Goal: Task Accomplishment & Management: Use online tool/utility

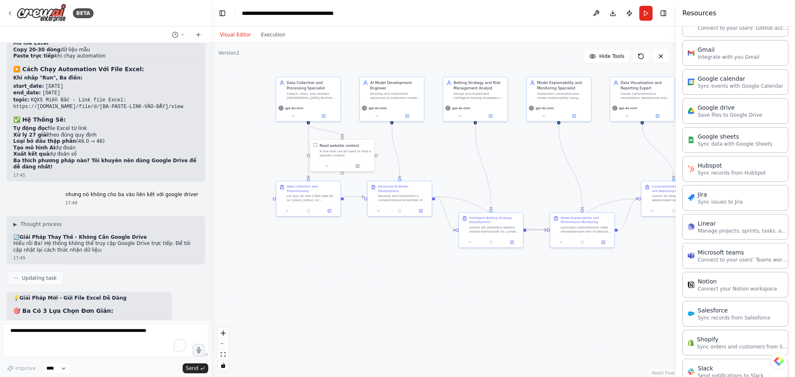
drag, startPoint x: 521, startPoint y: 182, endPoint x: 507, endPoint y: 179, distance: 14.3
click at [507, 179] on div ".deletable-edge-delete-btn { width: 20px; height: 20px; border: 0px solid #ffff…" at bounding box center [444, 210] width 464 height 334
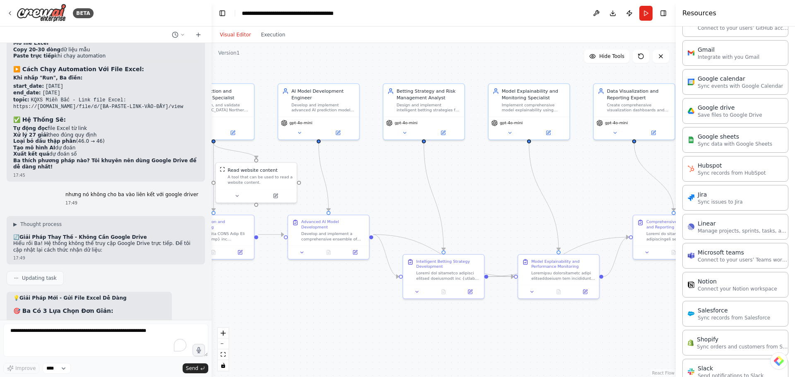
drag, startPoint x: 381, startPoint y: 176, endPoint x: 404, endPoint y: 191, distance: 28.4
click at [404, 191] on div ".deletable-edge-delete-btn { width: 20px; height: 20px; border: 0px solid #ffff…" at bounding box center [444, 210] width 464 height 334
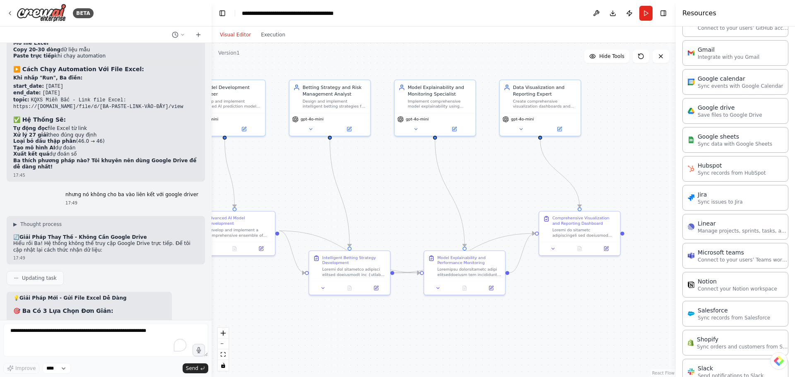
drag, startPoint x: 514, startPoint y: 229, endPoint x: 409, endPoint y: 224, distance: 104.9
click at [404, 224] on div ".deletable-edge-delete-btn { width: 20px; height: 20px; border: 0px solid #ffff…" at bounding box center [444, 210] width 464 height 334
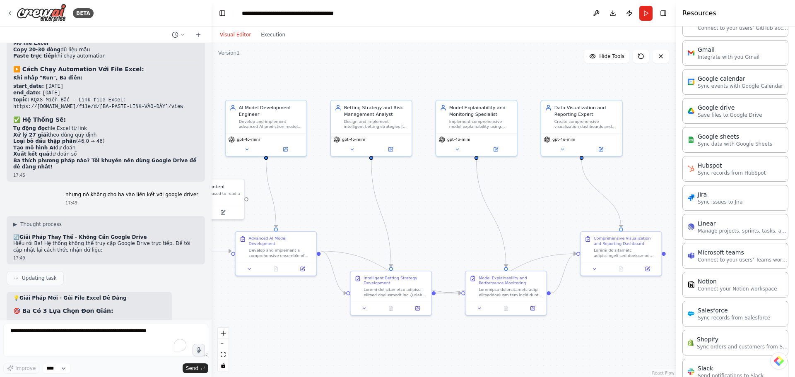
drag, startPoint x: 465, startPoint y: 193, endPoint x: 548, endPoint y: 215, distance: 86.4
click at [548, 215] on div ".deletable-edge-delete-btn { width: 20px; height: 20px; border: 0px solid #ffff…" at bounding box center [444, 210] width 464 height 334
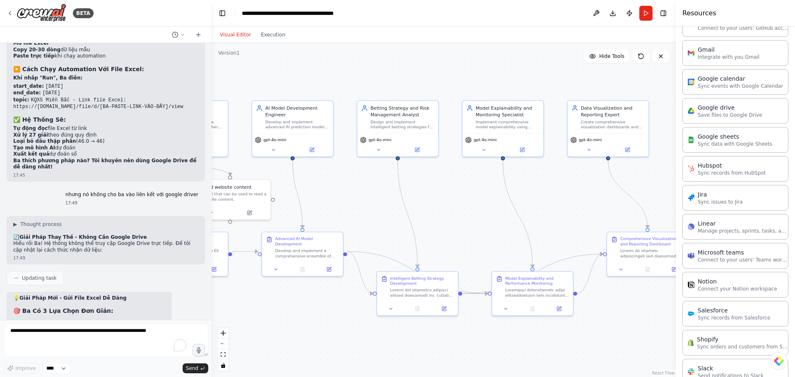
drag, startPoint x: 111, startPoint y: 259, endPoint x: 111, endPoint y: 250, distance: 8.7
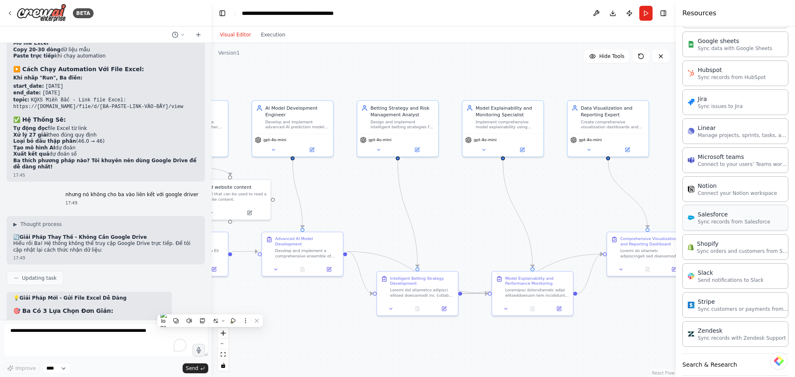
scroll to position [337, 0]
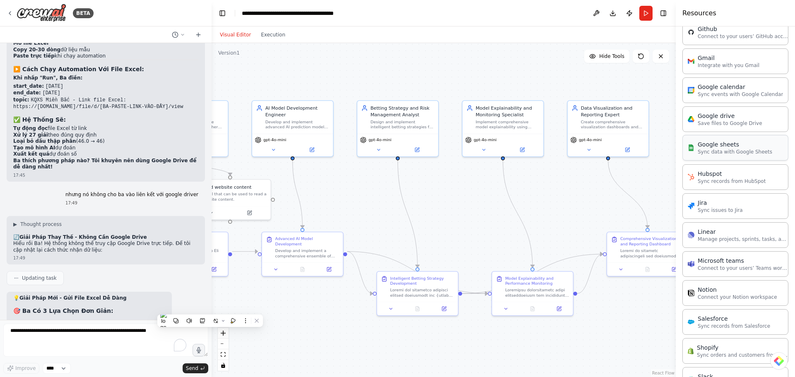
click at [732, 158] on div "Google sheets Sync data with Google Sheets" at bounding box center [736, 148] width 106 height 26
click at [729, 150] on p "Sync data with Google Sheets" at bounding box center [735, 152] width 75 height 7
click at [721, 150] on p "Sync data with Google Sheets" at bounding box center [735, 152] width 75 height 7
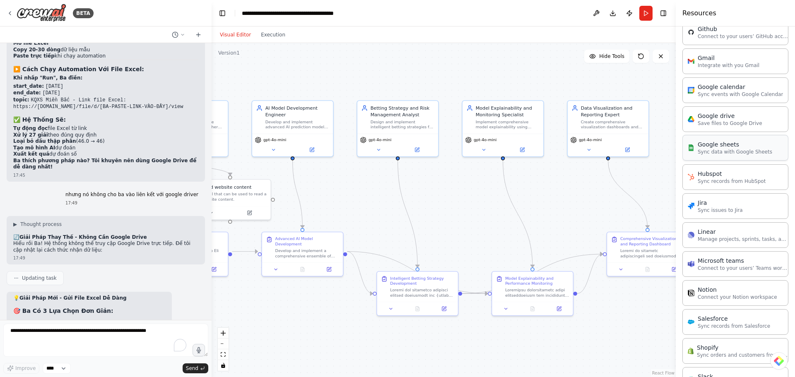
drag, startPoint x: 721, startPoint y: 150, endPoint x: 739, endPoint y: 150, distance: 18.2
click at [739, 150] on p "Sync data with Google Sheets" at bounding box center [735, 152] width 75 height 7
click at [34, 334] on textarea "To enrich screen reader interactions, please activate Accessibility in Grammarl…" at bounding box center [105, 340] width 205 height 33
type textarea "******"
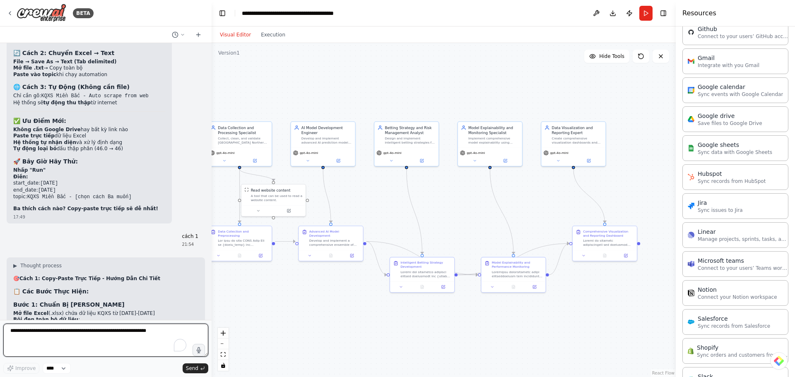
scroll to position [6417, 0]
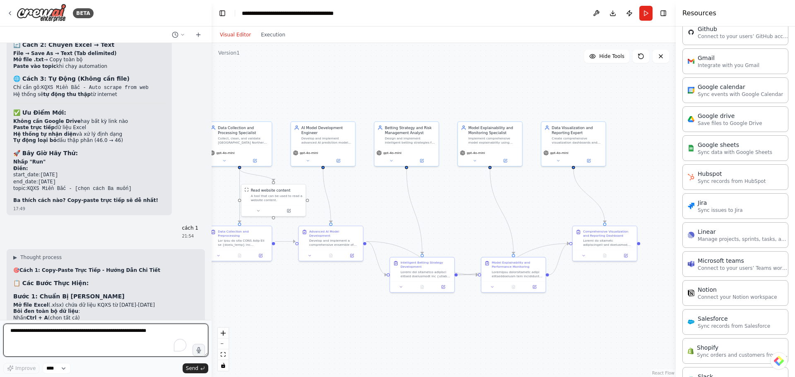
click at [24, 335] on textarea "To enrich screen reader interactions, please activate Accessibility in Grammarl…" at bounding box center [105, 340] width 205 height 33
click at [55, 343] on textarea "To enrich screen reader interactions, please activate Accessibility in Grammarl…" at bounding box center [105, 340] width 205 height 33
type textarea "**"
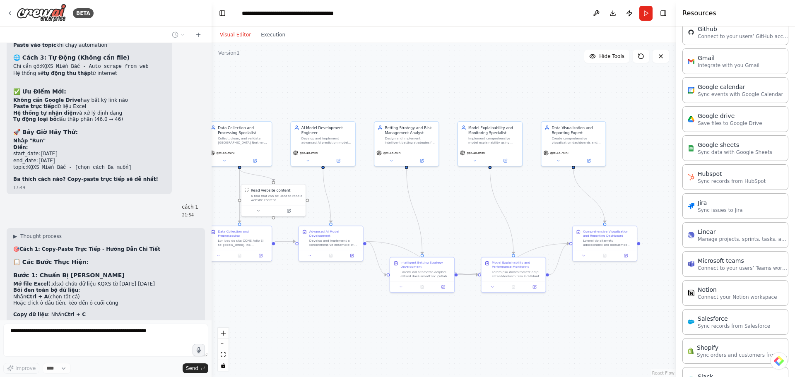
scroll to position [6466, 0]
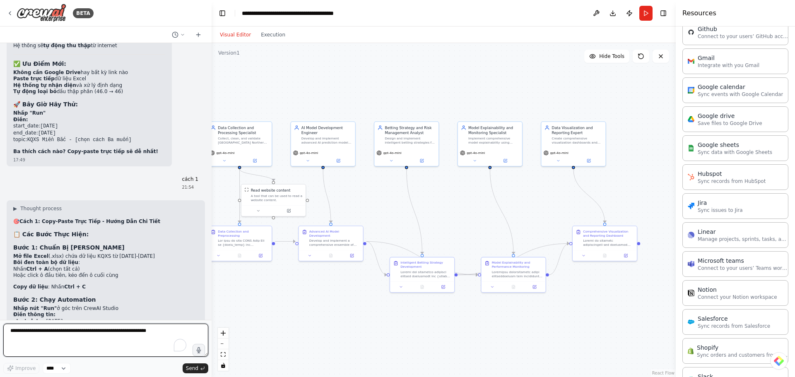
click at [30, 336] on textarea "To enrich screen reader interactions, please activate Accessibility in Grammarl…" at bounding box center [105, 340] width 205 height 33
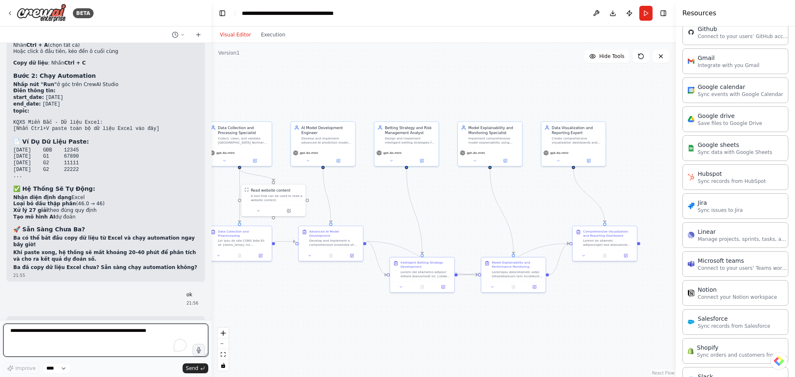
scroll to position [6698, 0]
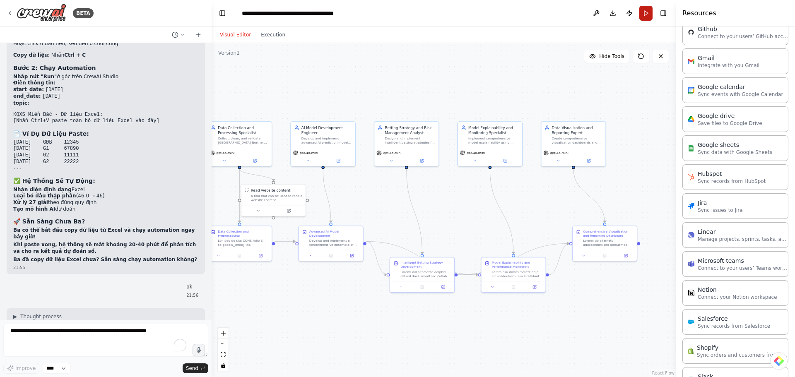
click at [647, 12] on button "Run" at bounding box center [646, 13] width 13 height 15
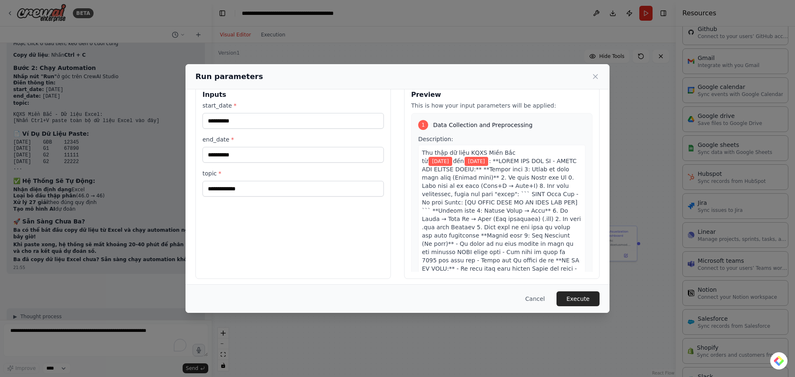
scroll to position [21, 0]
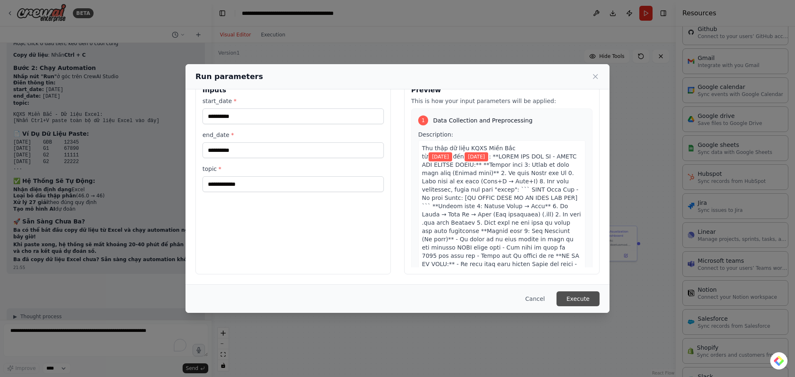
click at [582, 302] on button "Execute" at bounding box center [578, 299] width 43 height 15
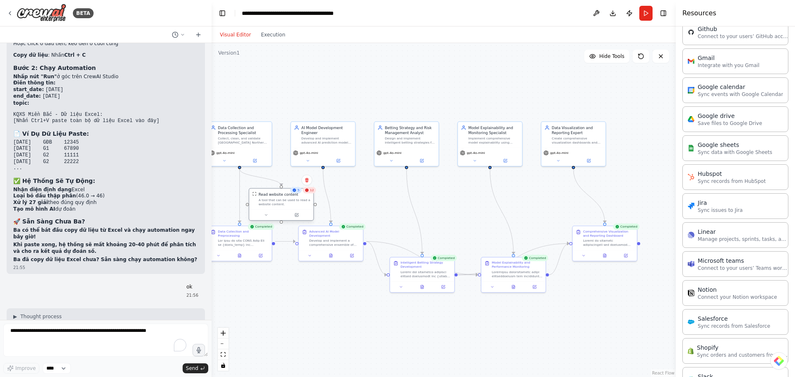
drag, startPoint x: 263, startPoint y: 207, endPoint x: 271, endPoint y: 211, distance: 9.6
click at [271, 211] on div at bounding box center [281, 215] width 64 height 11
click at [273, 213] on button at bounding box center [265, 215] width 29 height 6
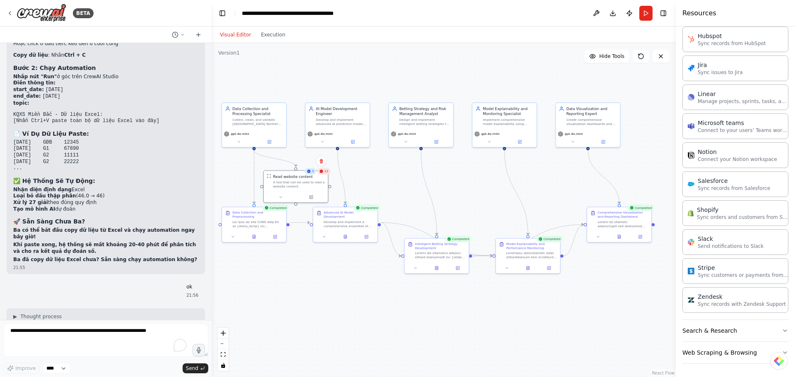
drag, startPoint x: 358, startPoint y: 170, endPoint x: 377, endPoint y: 178, distance: 21.4
click at [377, 178] on div ".deletable-edge-delete-btn { width: 20px; height: 20px; border: 0px solid #ffff…" at bounding box center [444, 210] width 464 height 334
click at [41, 336] on textarea "To enrich screen reader interactions, please activate Accessibility in Grammarl…" at bounding box center [105, 340] width 205 height 33
type textarea "*"
type textarea "**********"
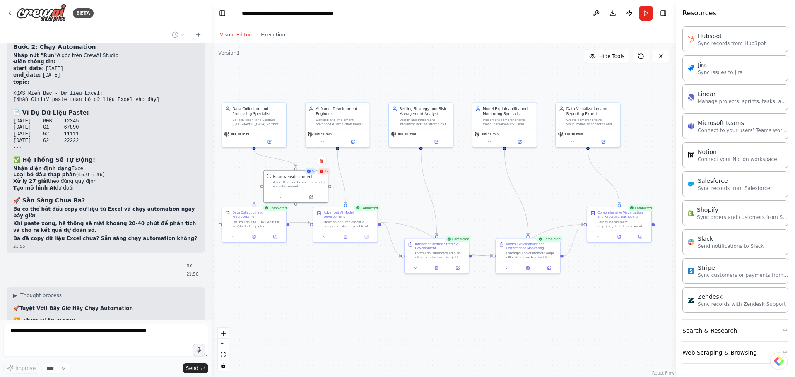
scroll to position [6747, 0]
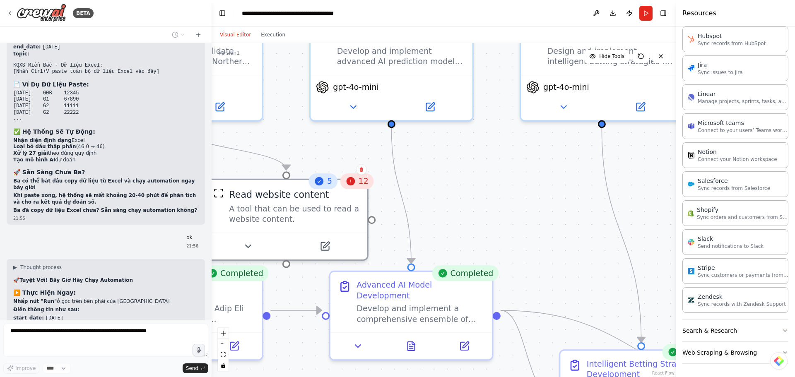
drag, startPoint x: 401, startPoint y: 192, endPoint x: 423, endPoint y: 193, distance: 22.0
click at [423, 193] on div ".deletable-edge-delete-btn { width: 20px; height: 20px; border: 0px solid #ffff…" at bounding box center [444, 210] width 464 height 334
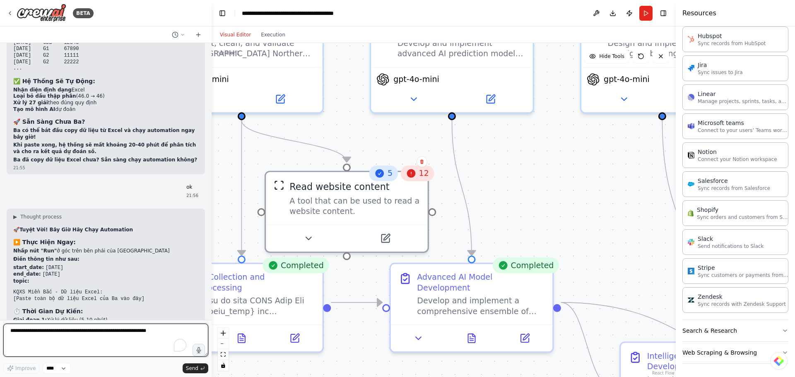
drag, startPoint x: 318, startPoint y: 146, endPoint x: 378, endPoint y: 138, distance: 61.0
click at [378, 138] on div ".deletable-edge-delete-btn { width: 20px; height: 20px; border: 0px solid #ffff…" at bounding box center [444, 210] width 464 height 334
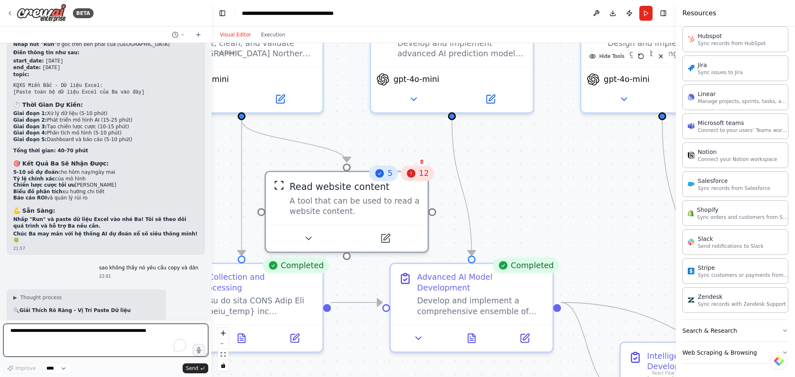
scroll to position [7011, 0]
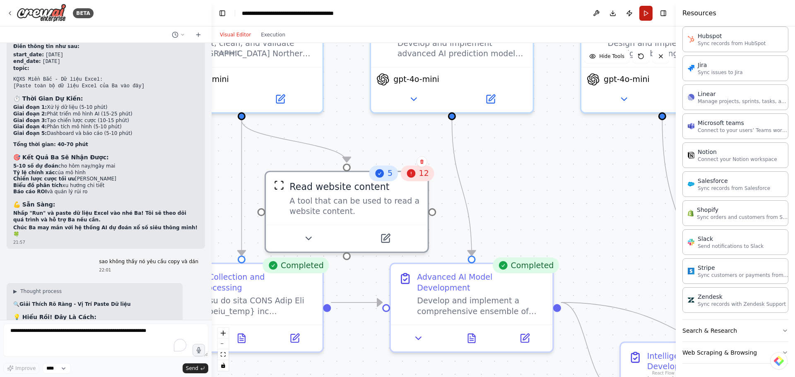
click at [647, 16] on button "Run" at bounding box center [646, 13] width 13 height 15
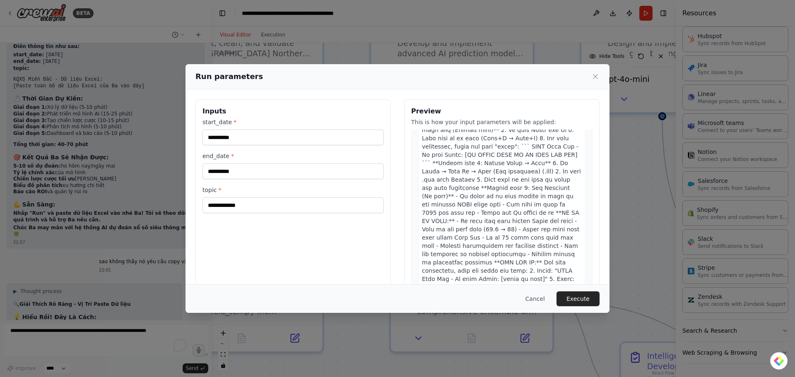
scroll to position [69, 0]
click at [273, 205] on input "**********" at bounding box center [293, 206] width 181 height 16
type input "*"
paste input "**********"
type input "**********"
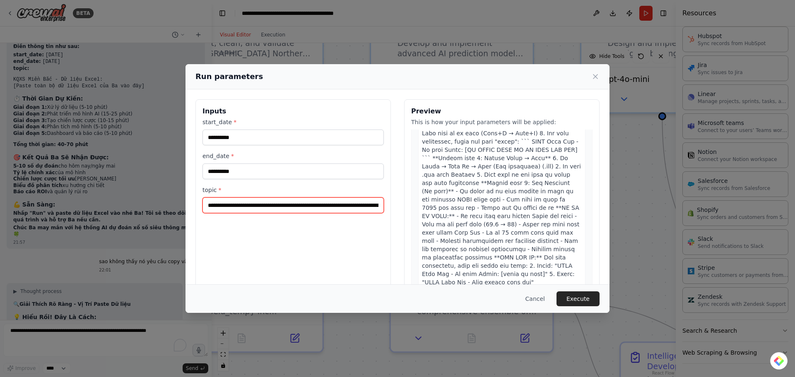
click at [244, 209] on input "topic *" at bounding box center [293, 206] width 181 height 16
click at [206, 208] on input "topic *" at bounding box center [292, 206] width 179 height 16
click at [377, 203] on input "topic *" at bounding box center [292, 206] width 179 height 16
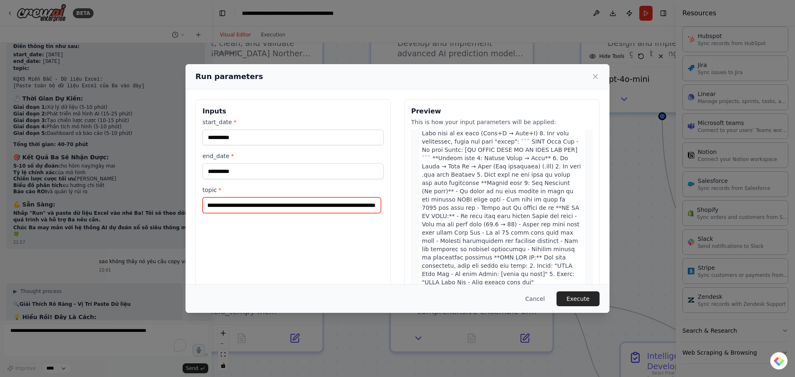
click at [378, 205] on input "topic *" at bounding box center [292, 206] width 179 height 16
click at [375, 204] on input "topic *" at bounding box center [292, 206] width 179 height 16
click at [316, 205] on input "topic *" at bounding box center [292, 206] width 179 height 16
click at [317, 205] on input "topic *" at bounding box center [292, 206] width 179 height 16
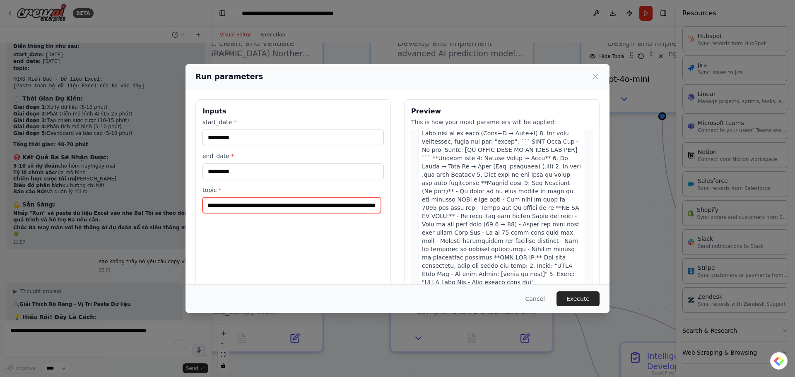
click at [210, 203] on input "topic *" at bounding box center [292, 206] width 179 height 16
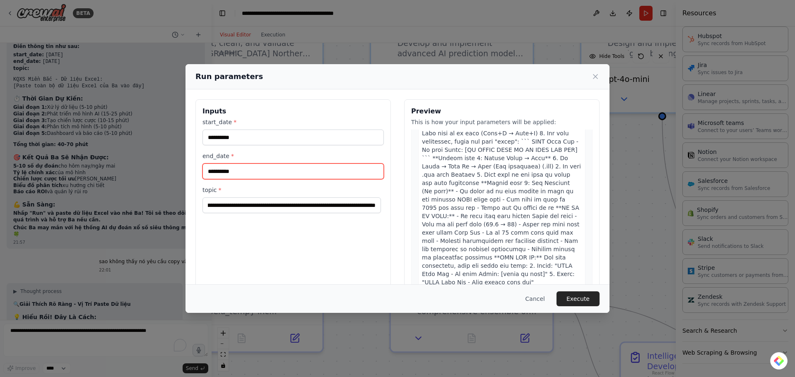
click at [247, 168] on input "**********" at bounding box center [293, 172] width 181 height 16
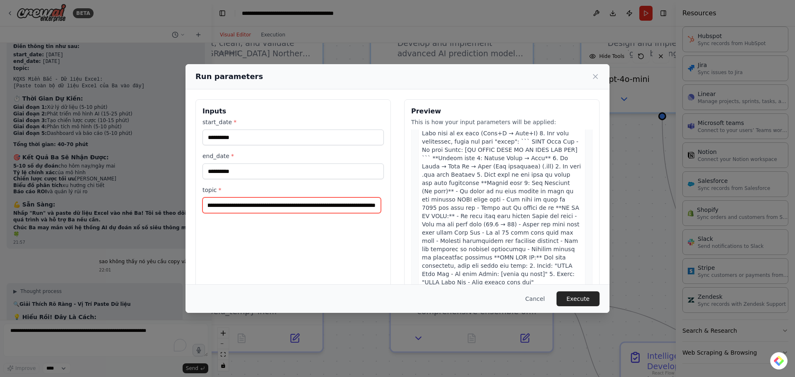
click at [251, 207] on input "topic *" at bounding box center [292, 206] width 179 height 16
click at [377, 203] on input "topic *" at bounding box center [292, 206] width 179 height 16
click at [341, 205] on input "topic *" at bounding box center [292, 206] width 179 height 16
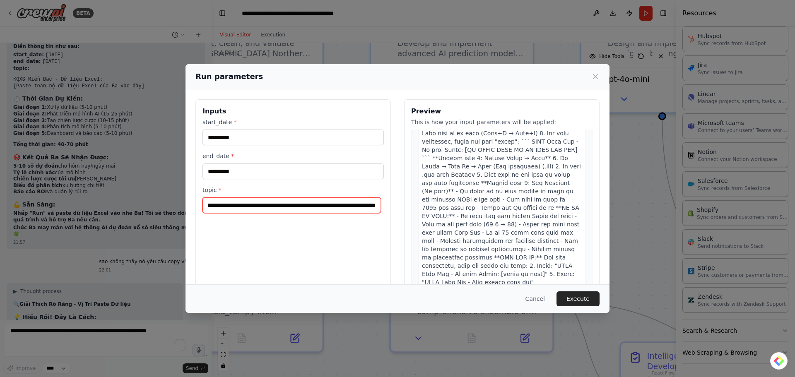
click at [341, 205] on input "topic *" at bounding box center [292, 206] width 179 height 16
click at [215, 203] on input "topic *" at bounding box center [292, 206] width 179 height 16
click at [163, 306] on div "**********" at bounding box center [397, 188] width 795 height 377
click at [316, 204] on div "A tool that can be used to read a website content." at bounding box center [355, 206] width 130 height 21
click at [365, 204] on div "A tool that can be used to read a website content." at bounding box center [355, 206] width 130 height 21
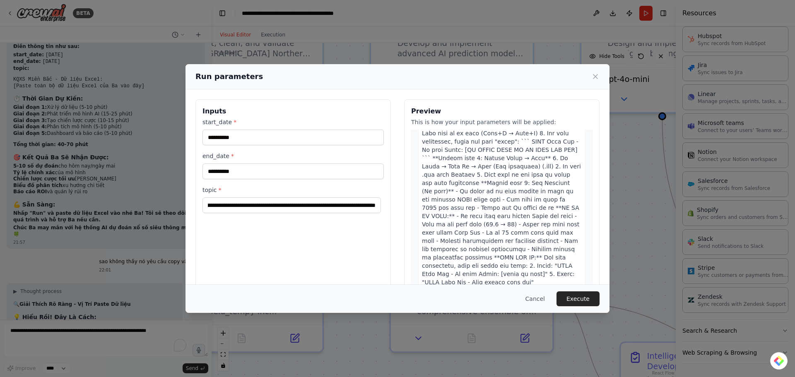
click at [365, 204] on div "A tool that can be used to read a website content." at bounding box center [355, 206] width 130 height 21
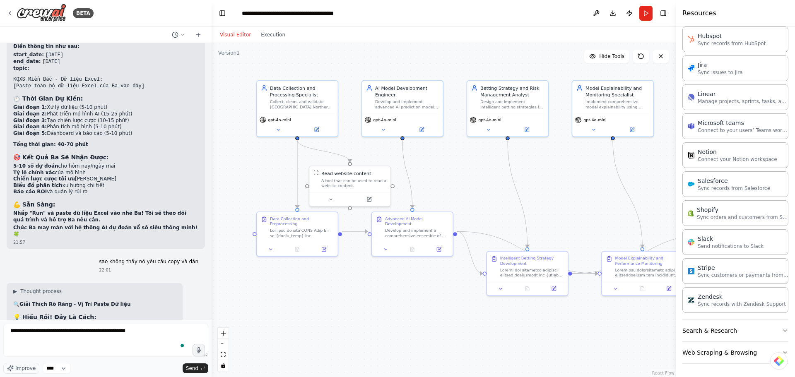
type textarea "**********"
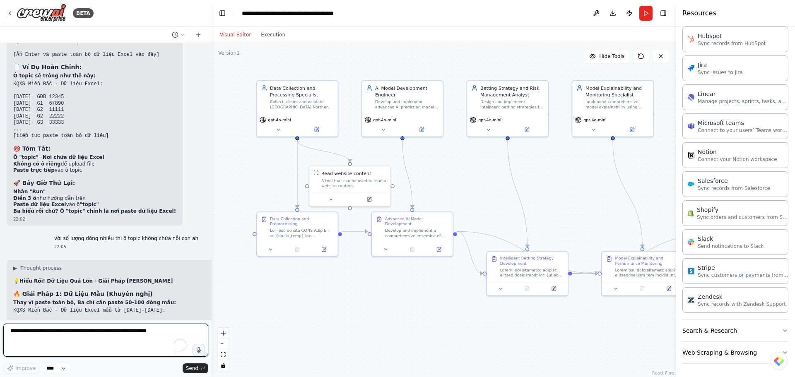
scroll to position [7362, 0]
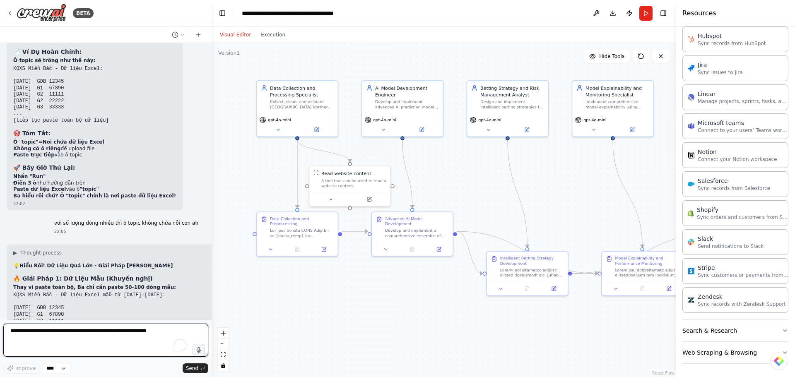
click at [30, 332] on textarea "To enrich screen reader interactions, please activate Accessibility in Grammarl…" at bounding box center [105, 340] width 205 height 33
type textarea "**********"
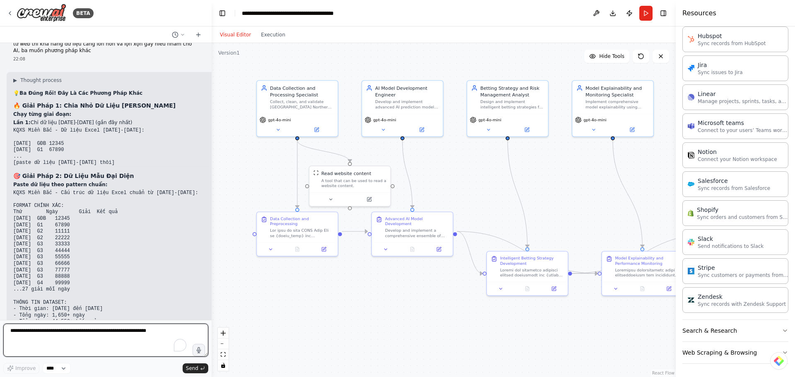
scroll to position [7823, 0]
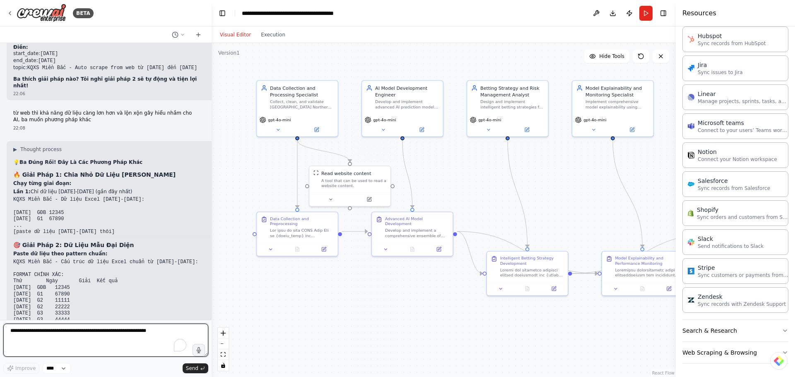
drag, startPoint x: 74, startPoint y: 341, endPoint x: 82, endPoint y: 338, distance: 8.9
click at [75, 340] on textarea "To enrich screen reader interactions, please activate Accessibility in Grammarl…" at bounding box center [105, 340] width 205 height 33
type textarea "**********"
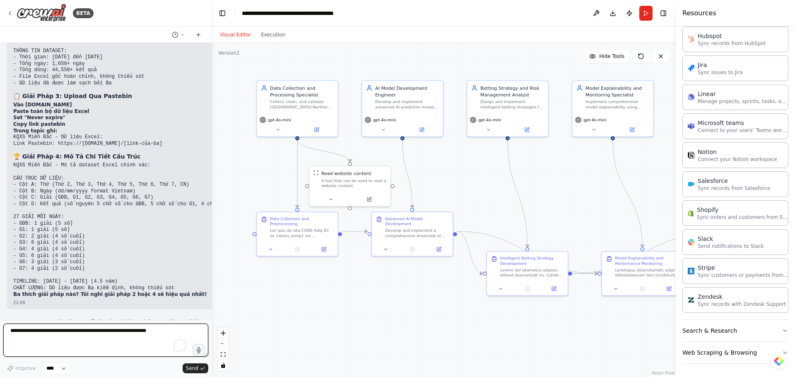
scroll to position [8150, 0]
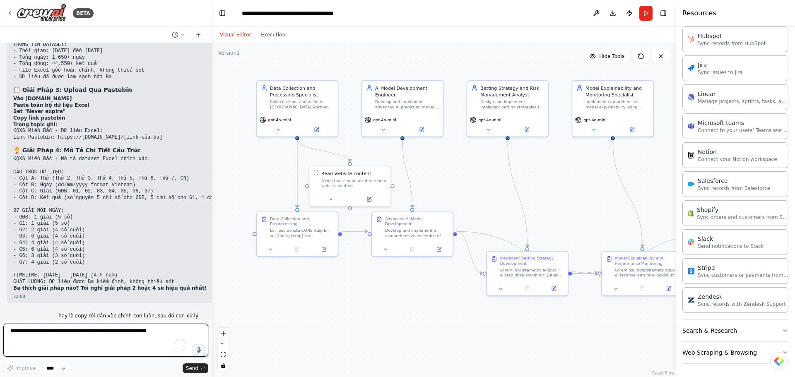
click at [49, 339] on textarea "To enrich screen reader interactions, please activate Accessibility in Grammarl…" at bounding box center [105, 340] width 205 height 33
paste textarea "**********"
type textarea "**********"
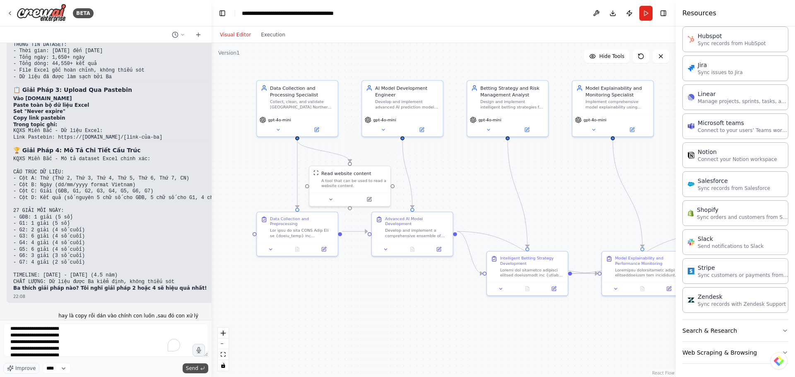
click at [192, 369] on span "Send" at bounding box center [192, 368] width 12 height 7
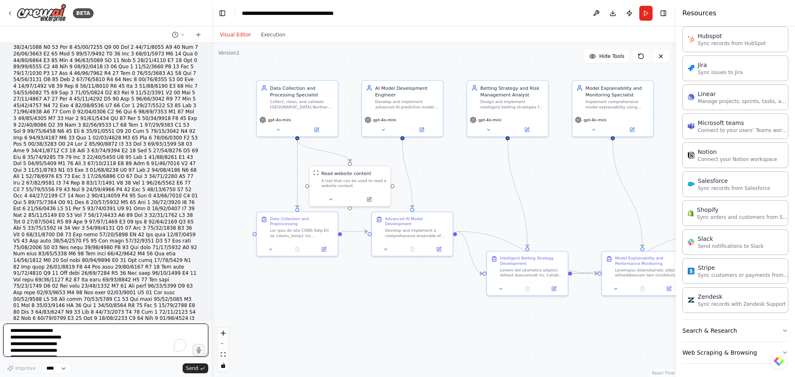
click at [82, 341] on textarea "To enrich screen reader interactions, please activate Accessibility in Grammarl…" at bounding box center [105, 340] width 205 height 33
click at [51, 331] on textarea "*******" at bounding box center [105, 340] width 205 height 33
click at [49, 336] on textarea "*******" at bounding box center [105, 340] width 205 height 33
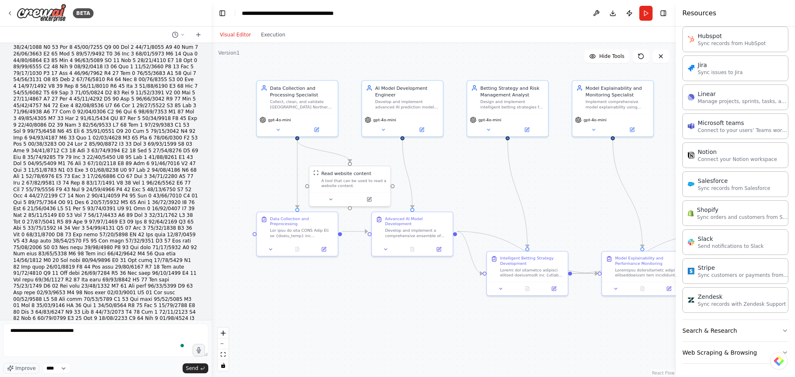
click at [81, 330] on textarea "*******" at bounding box center [105, 340] width 205 height 33
click at [206, 60] on div "BETA Bảng kiến thức và kinh nghiệm mô hình AI cần áp dụng : I/+ Kết quả sổ xố M…" at bounding box center [106, 188] width 212 height 377
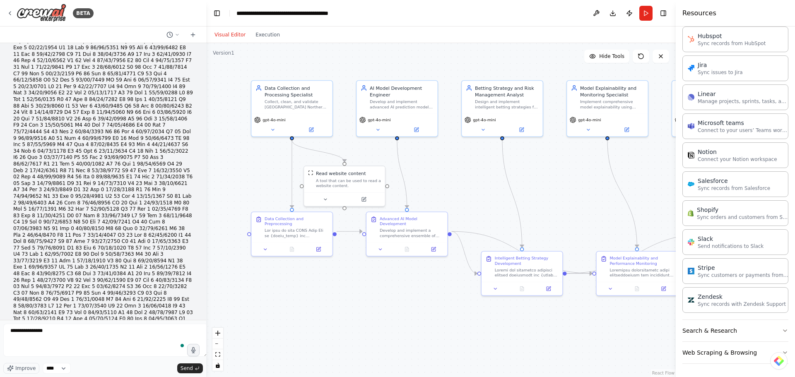
scroll to position [67602, 0]
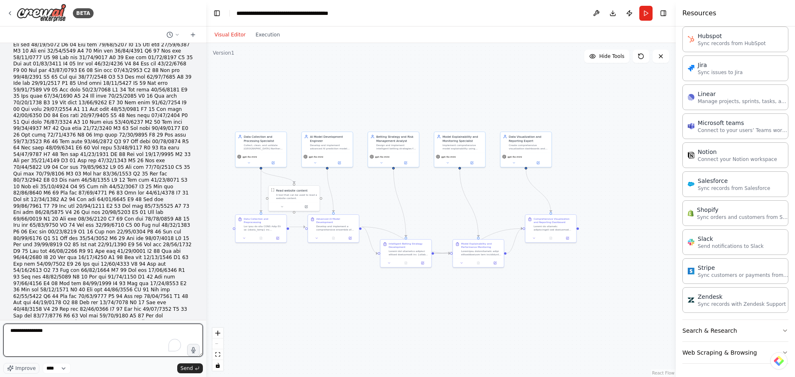
click at [65, 336] on textarea "**********" at bounding box center [103, 340] width 200 height 33
click at [73, 329] on textarea "**********" at bounding box center [103, 340] width 200 height 33
click at [69, 335] on textarea "**********" at bounding box center [103, 340] width 200 height 33
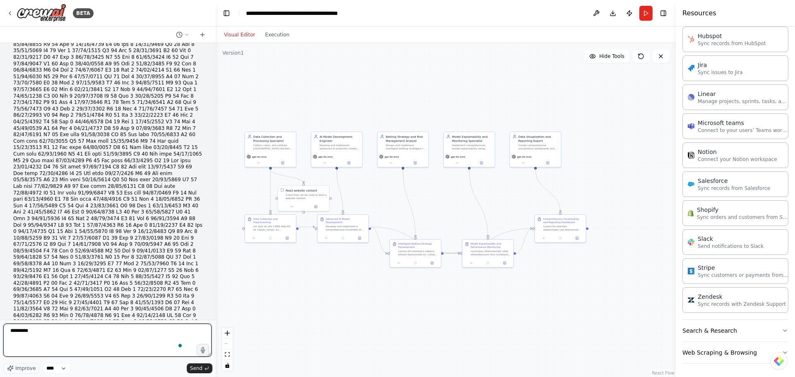
drag, startPoint x: 210, startPoint y: 266, endPoint x: 215, endPoint y: 241, distance: 25.5
click at [216, 239] on div "BETA Bảng kiến thức và kinh nghiệm mô hình AI cần áp dụng : I/+ Kết quả sổ xố M…" at bounding box center [397, 188] width 795 height 377
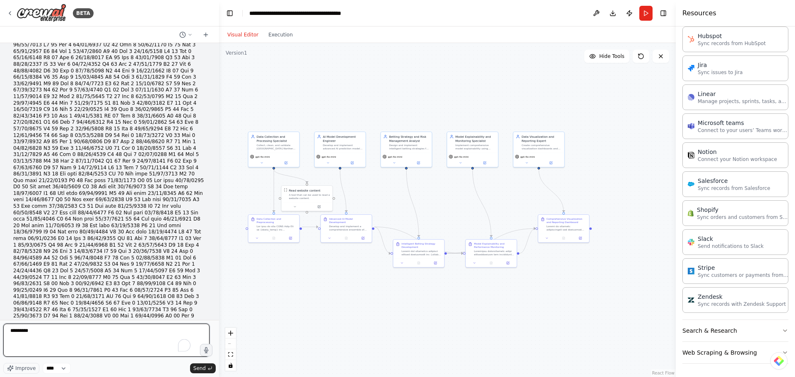
scroll to position [67427, 0]
drag, startPoint x: 213, startPoint y: 301, endPoint x: 219, endPoint y: 266, distance: 35.3
click at [219, 266] on div "BETA Bảng kiến thức và kinh nghiệm mô hình AI cần áp dụng : I/+ Kết quả sổ xố M…" at bounding box center [397, 188] width 795 height 377
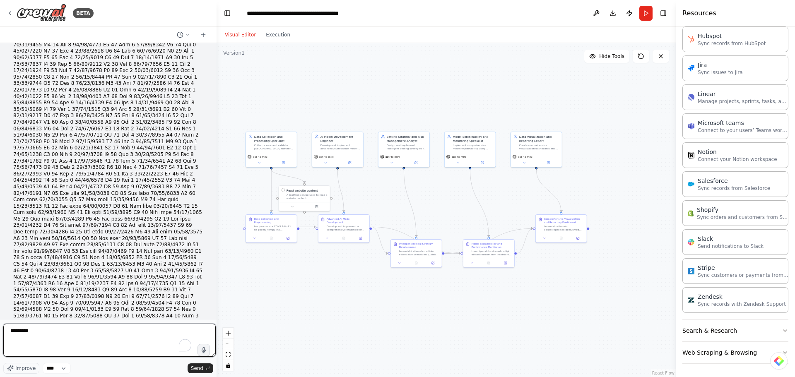
drag, startPoint x: 216, startPoint y: 302, endPoint x: 196, endPoint y: 221, distance: 83.3
click at [213, 156] on div at bounding box center [214, 188] width 3 height 377
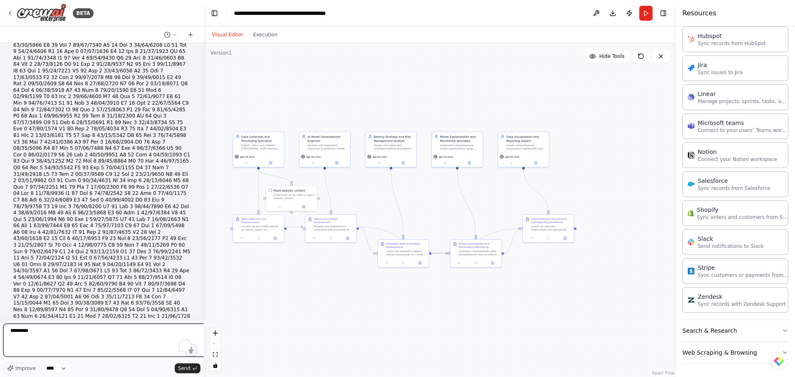
scroll to position [67660, 0]
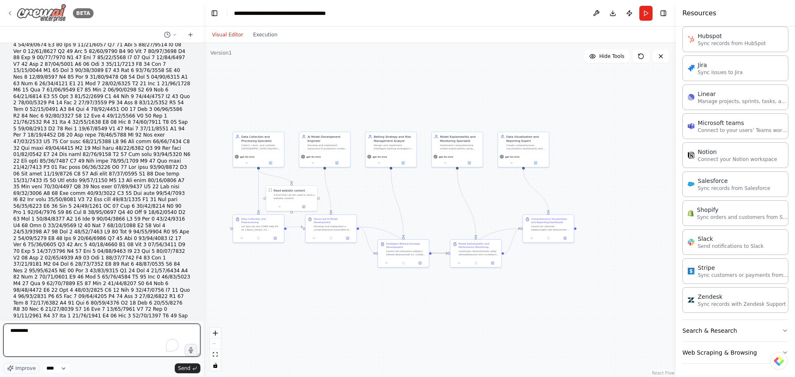
type textarea "*********"
click at [11, 14] on icon at bounding box center [10, 13] width 7 height 7
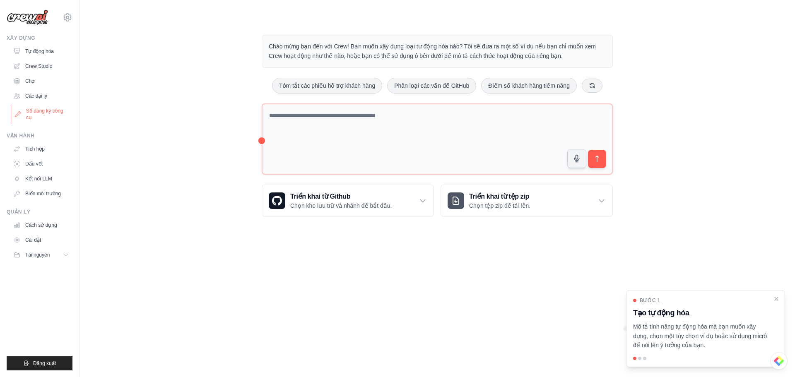
click at [48, 113] on font "Sổ đăng ký công cụ" at bounding box center [44, 114] width 37 height 12
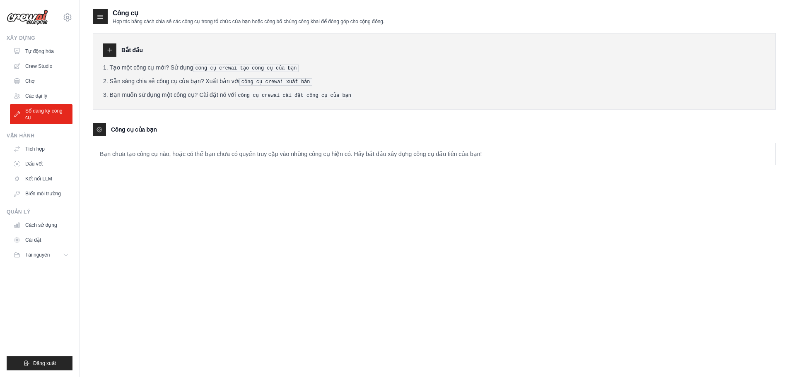
click at [109, 155] on font "Bạn chưa tạo công cụ nào, hoặc có thể bạn chưa có quyền truy cập vào những công…" at bounding box center [291, 154] width 382 height 7
click at [34, 99] on font "Các đại lý" at bounding box center [37, 96] width 22 height 7
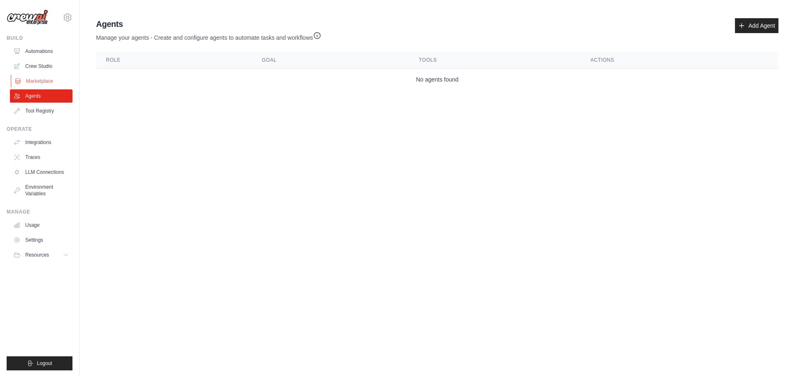
click at [34, 82] on link "Marketplace" at bounding box center [42, 81] width 63 height 13
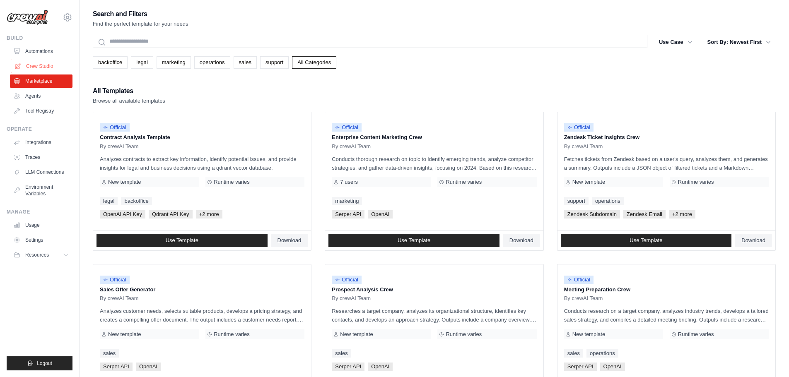
click at [42, 66] on link "Crew Studio" at bounding box center [42, 66] width 63 height 13
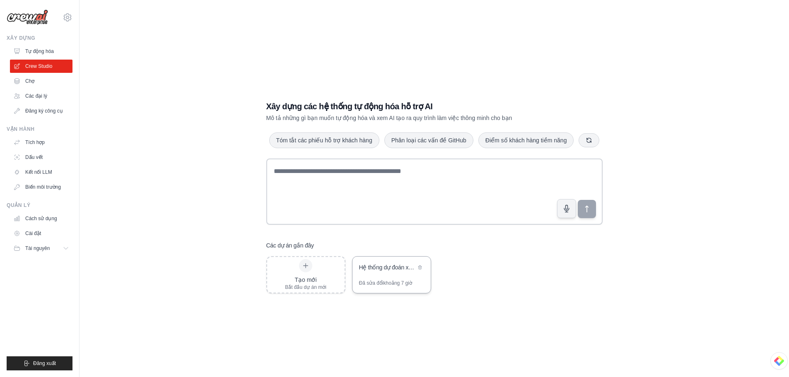
click at [403, 272] on div "Hệ thống dự đoán xổ số Việt Nam sử dụng AI" at bounding box center [387, 267] width 57 height 8
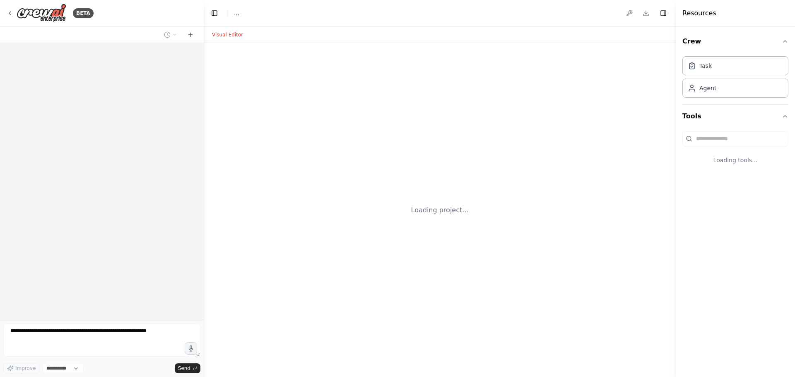
select select "****"
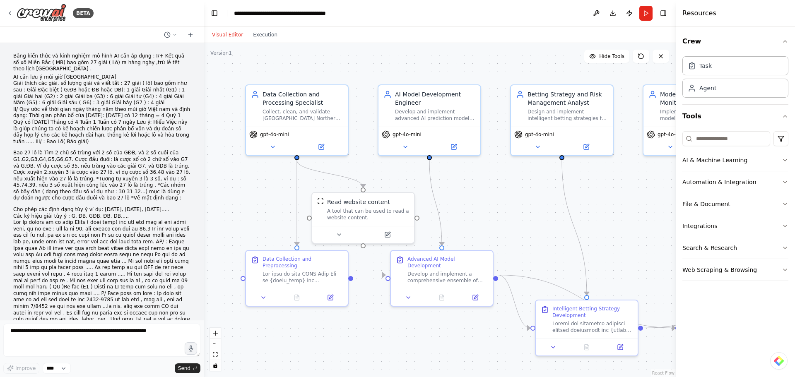
scroll to position [72593, 0]
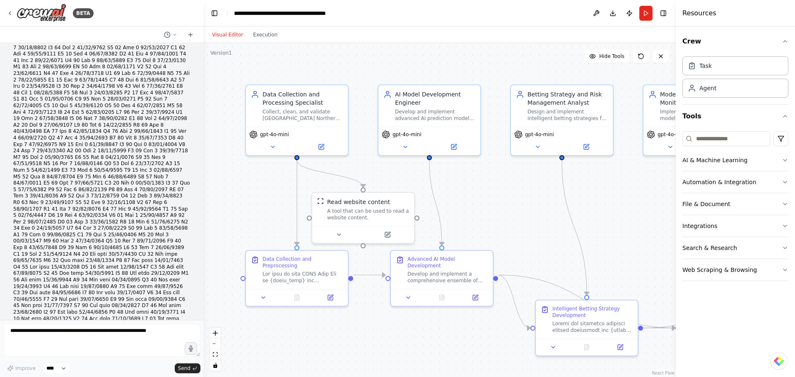
drag, startPoint x: 150, startPoint y: 262, endPoint x: 89, endPoint y: 262, distance: 60.5
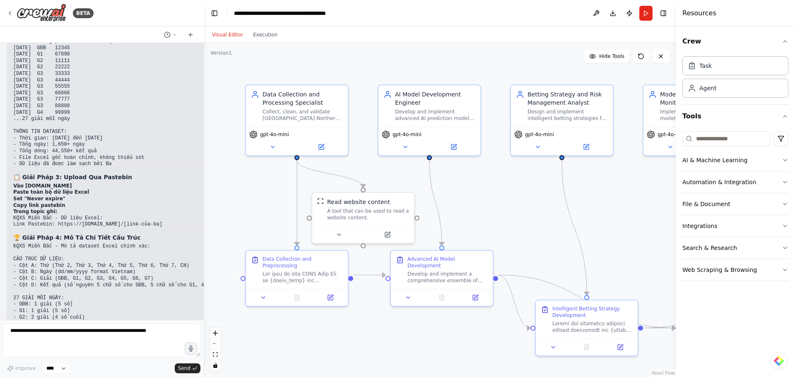
scroll to position [8375, 0]
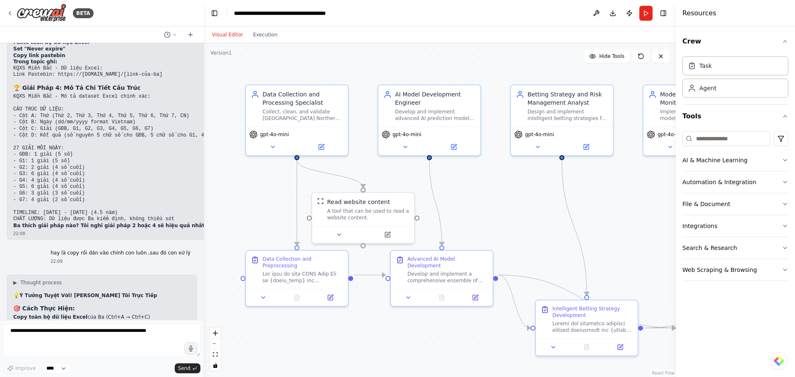
drag, startPoint x: 145, startPoint y: 265, endPoint x: 117, endPoint y: 218, distance: 54.6
click at [117, 218] on div "Bảng kiến thức và kinh nghiệm mô hình AI cần áp dụng : I/+ Kết quả sổ xố Miền B…" at bounding box center [102, 181] width 204 height 277
drag, startPoint x: 112, startPoint y: 251, endPoint x: 129, endPoint y: 240, distance: 20.1
drag, startPoint x: 129, startPoint y: 240, endPoint x: 65, endPoint y: 369, distance: 144.5
click at [65, 369] on select "****" at bounding box center [57, 368] width 28 height 11
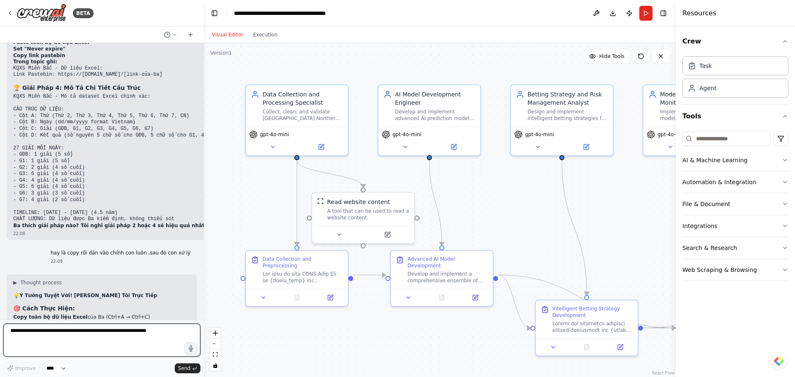
click at [149, 337] on textarea at bounding box center [101, 340] width 197 height 33
drag, startPoint x: 192, startPoint y: 290, endPoint x: 60, endPoint y: 89, distance: 240.7
click at [99, 280] on div "Bảng kiến thức và kinh nghiệm mô hình AI cần áp dụng : I/+ Kết quả sổ xố Miền B…" at bounding box center [102, 181] width 204 height 277
click at [51, 336] on textarea "**********" at bounding box center [101, 340] width 197 height 33
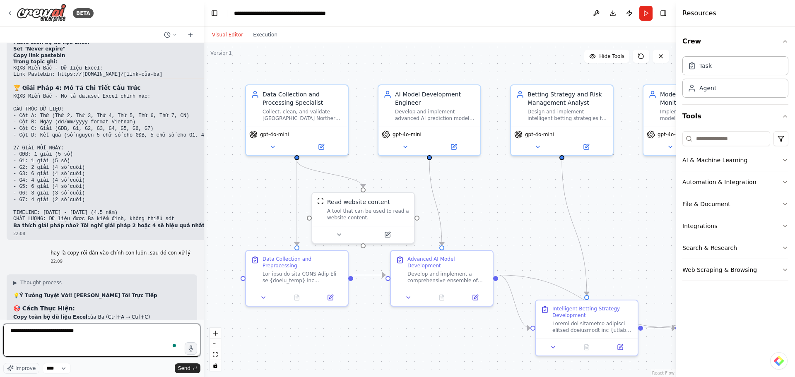
type textarea "**********"
click at [646, 15] on button "Run" at bounding box center [646, 13] width 13 height 15
click at [645, 11] on header "**********" at bounding box center [440, 13] width 472 height 27
click at [201, 59] on div at bounding box center [202, 188] width 3 height 377
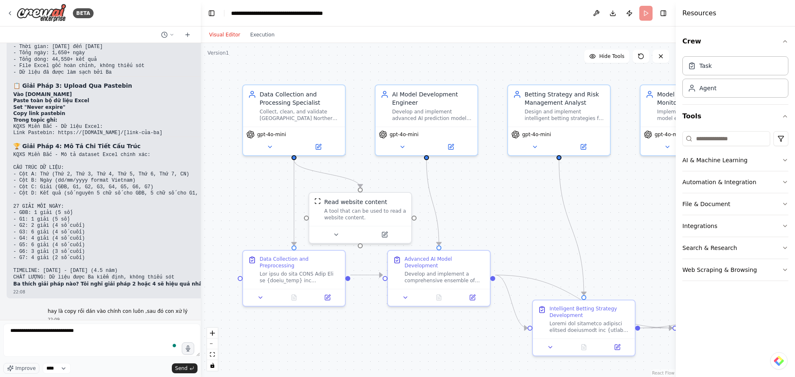
scroll to position [66991, 0]
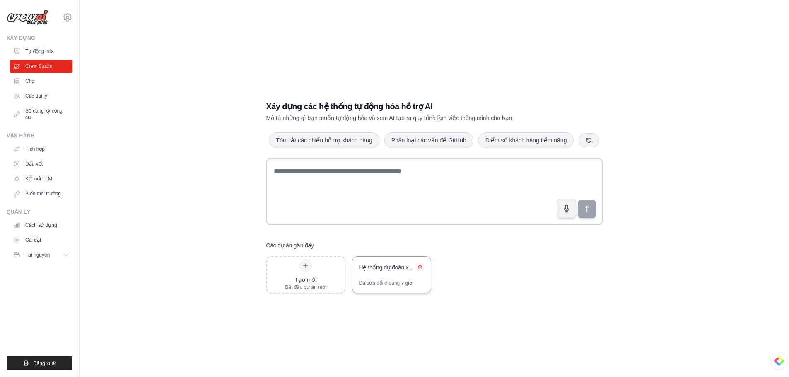
click at [421, 269] on icon at bounding box center [419, 267] width 3 height 4
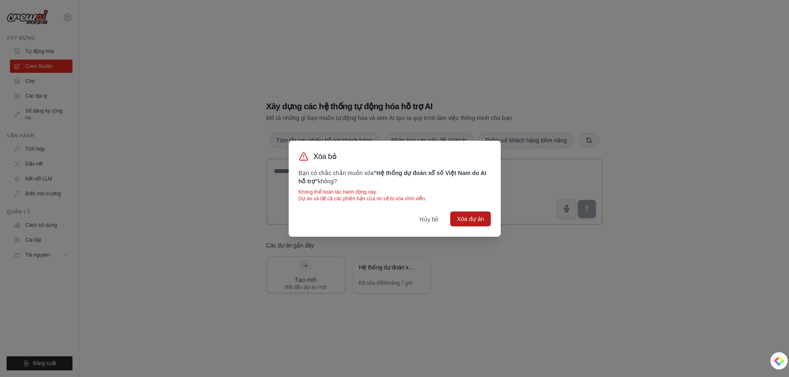
click at [476, 219] on font "Xóa dự án" at bounding box center [470, 219] width 27 height 7
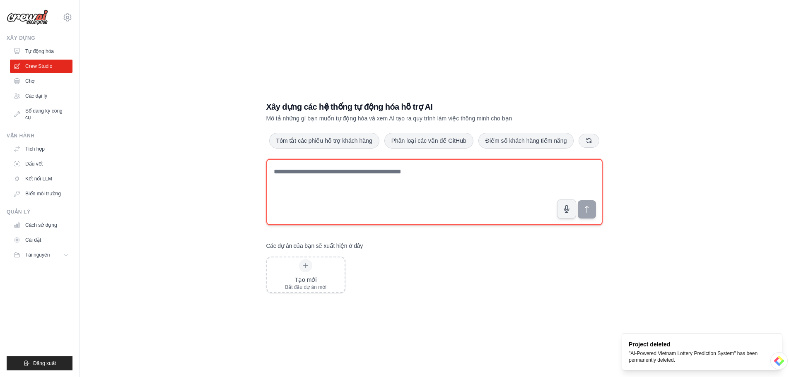
drag, startPoint x: 302, startPoint y: 194, endPoint x: 300, endPoint y: 200, distance: 6.6
click at [305, 193] on textarea at bounding box center [434, 192] width 336 height 66
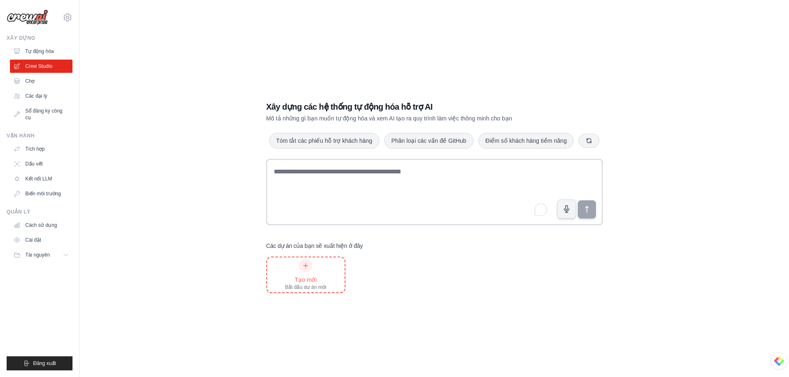
click at [298, 283] on div "Tạo mới Bắt đầu dự án mới" at bounding box center [305, 274] width 41 height 31
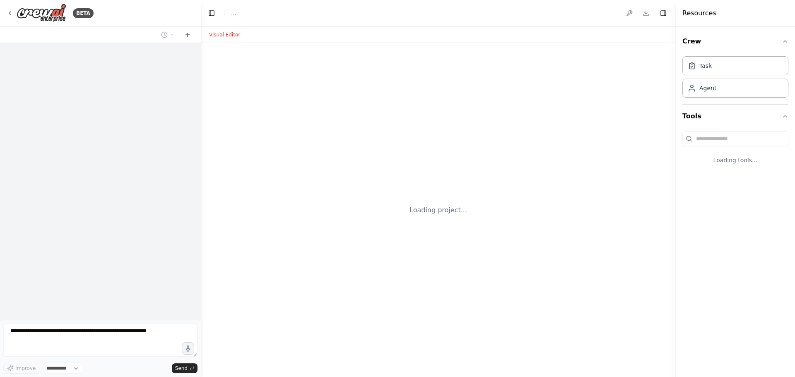
select select "****"
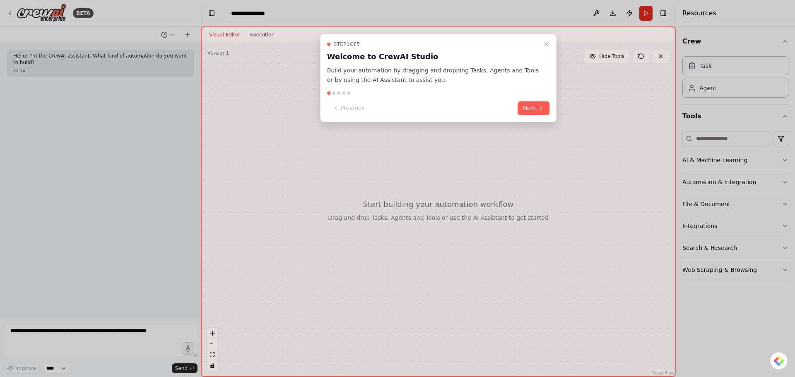
click at [25, 345] on div at bounding box center [397, 188] width 795 height 377
click at [539, 109] on icon at bounding box center [541, 108] width 7 height 7
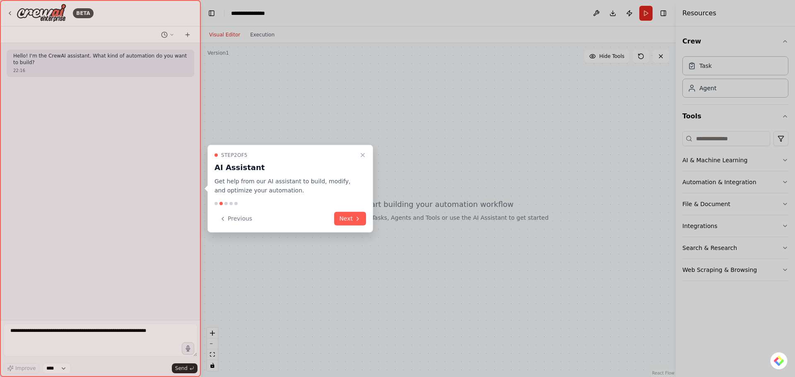
click at [539, 109] on div at bounding box center [397, 188] width 795 height 377
click at [345, 217] on button "Next" at bounding box center [350, 219] width 32 height 14
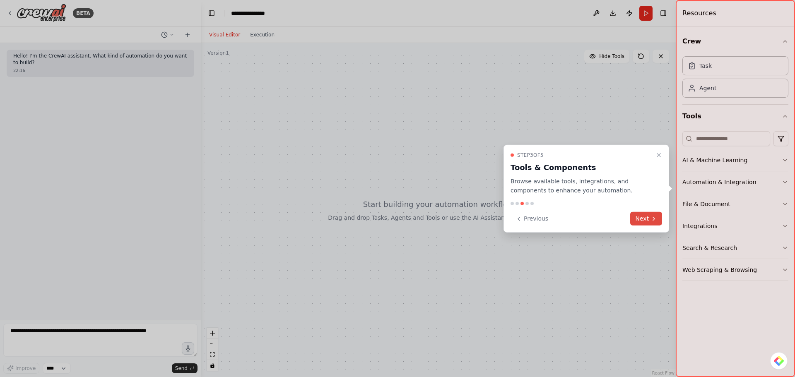
click at [647, 219] on button "Next" at bounding box center [647, 219] width 32 height 14
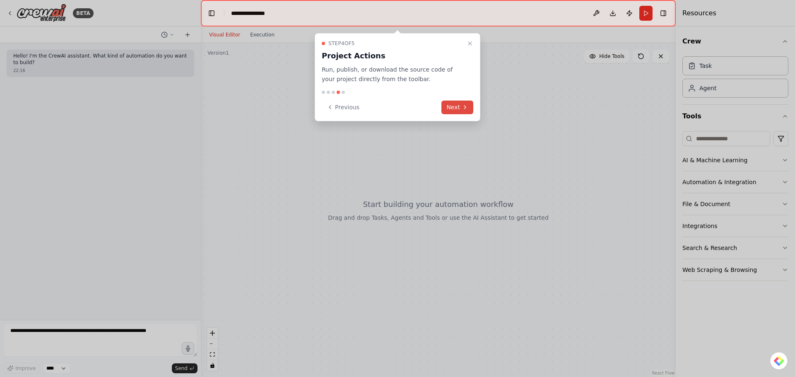
click at [455, 109] on button "Next" at bounding box center [458, 108] width 32 height 14
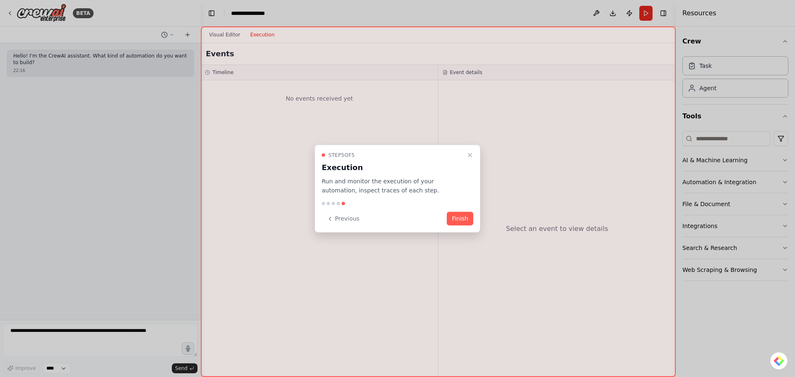
drag, startPoint x: 454, startPoint y: 218, endPoint x: 447, endPoint y: 218, distance: 6.6
click at [453, 218] on button "Finish" at bounding box center [460, 219] width 27 height 14
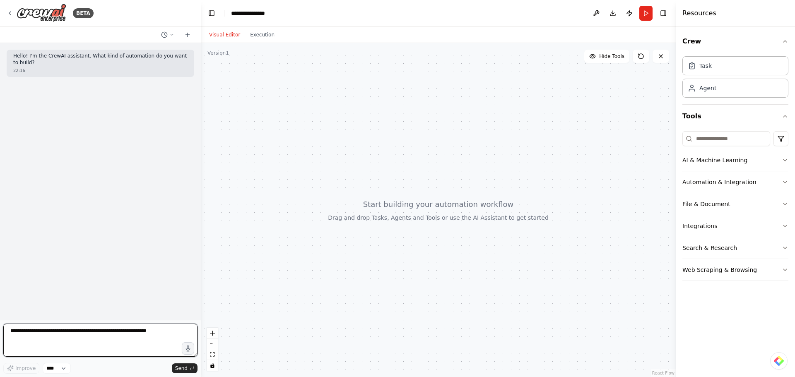
click at [53, 339] on textarea at bounding box center [100, 340] width 194 height 33
type textarea "**********"
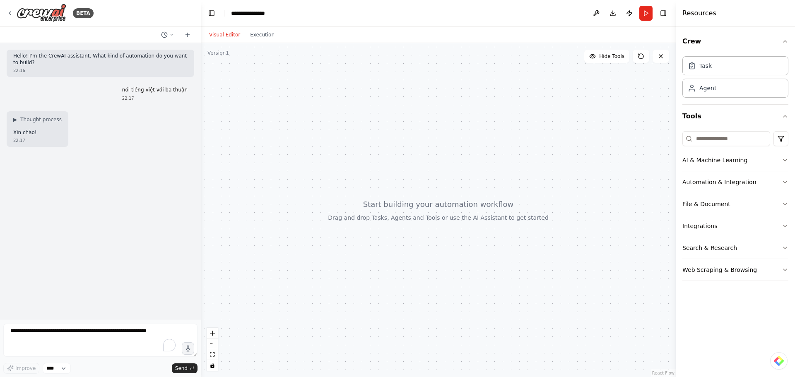
click at [374, 223] on div at bounding box center [438, 210] width 475 height 334
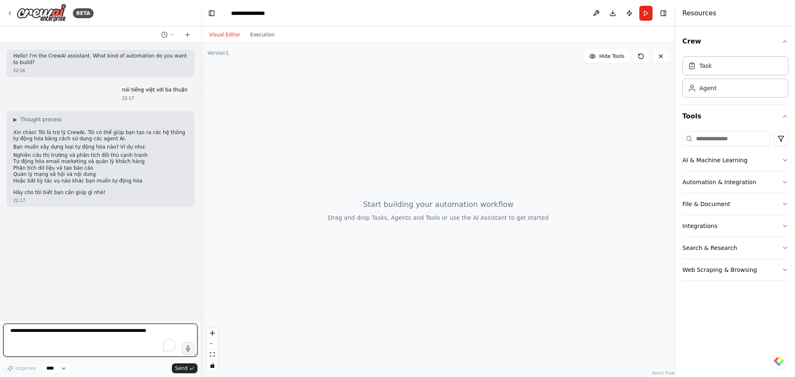
click at [42, 332] on textarea "To enrich screen reader interactions, please activate Accessibility in Grammarl…" at bounding box center [100, 340] width 194 height 33
click at [10, 12] on icon at bounding box center [10, 13] width 7 height 7
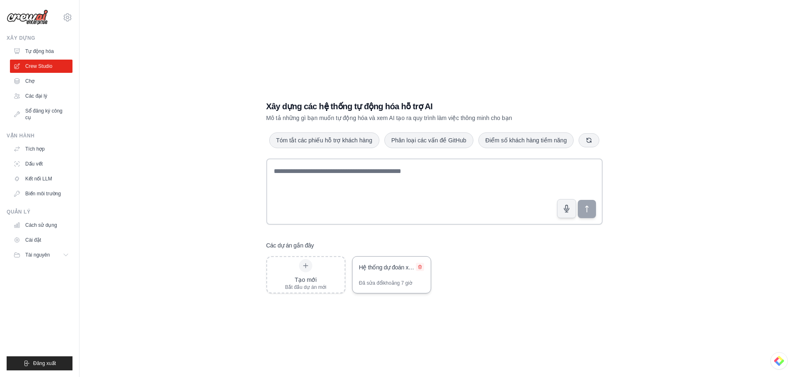
click at [421, 269] on icon at bounding box center [419, 267] width 3 height 4
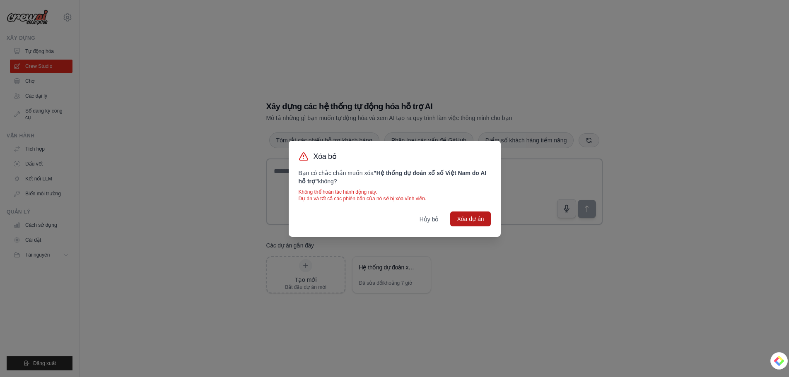
click at [472, 219] on font "Xóa dự án" at bounding box center [470, 219] width 27 height 7
click at [468, 216] on font "Đang xóa..." at bounding box center [469, 219] width 30 height 7
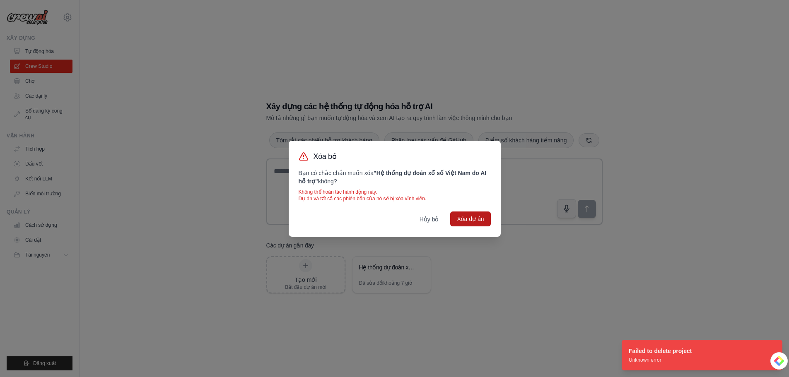
click at [482, 284] on div "Xóa bỏ Bạn có chắc chắn muốn xóa " Hệ thống dự đoán xổ số Việt Nam do AI hỗ trợ…" at bounding box center [394, 188] width 789 height 377
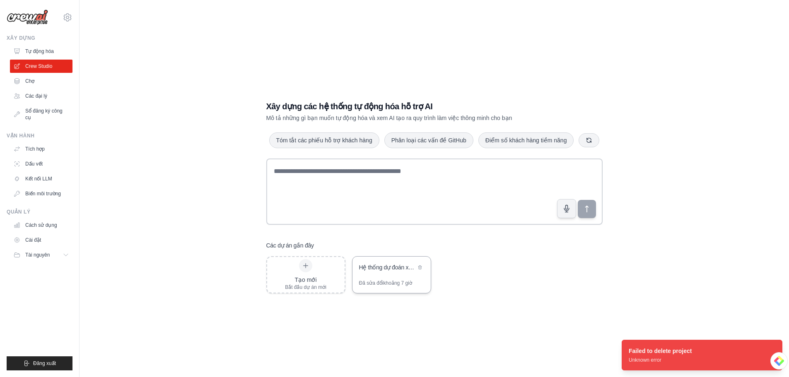
click at [393, 280] on div "Hệ thống dự đoán xổ số Việt Nam sử dụng AI" at bounding box center [392, 268] width 78 height 23
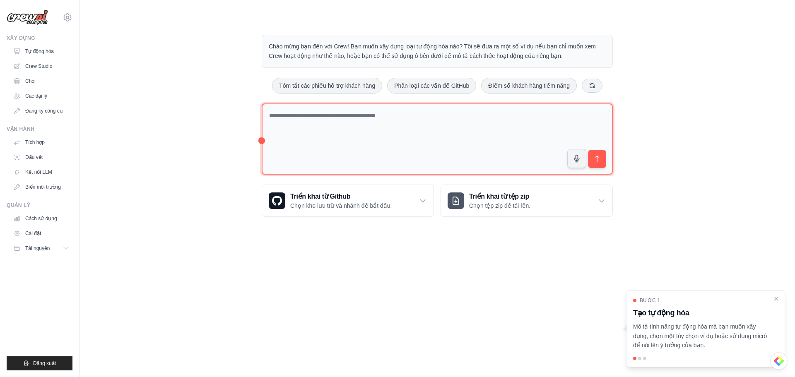
click at [304, 125] on textarea at bounding box center [437, 140] width 351 height 72
